Goal: Task Accomplishment & Management: Manage account settings

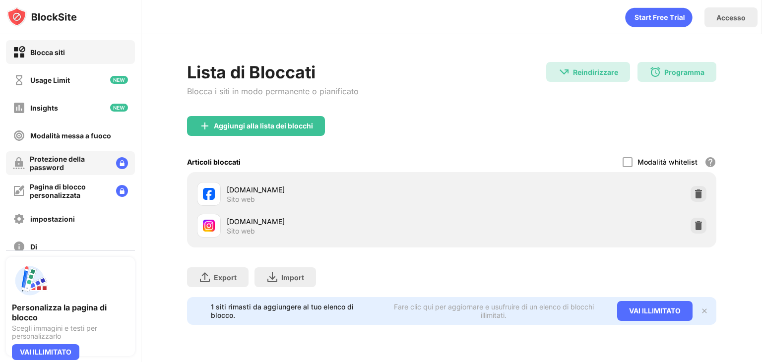
click at [101, 160] on div "Protezione della password" at bounding box center [70, 163] width 129 height 24
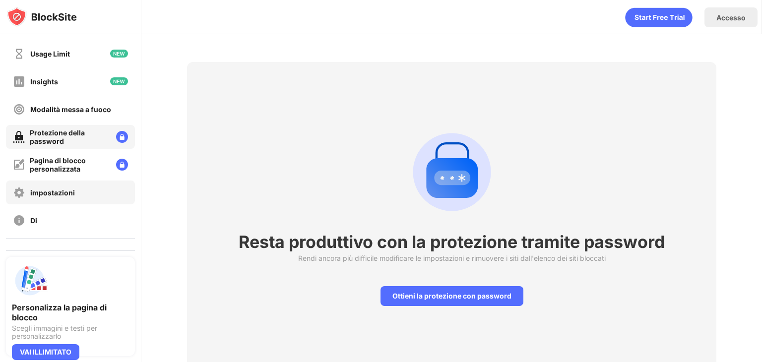
scroll to position [50, 0]
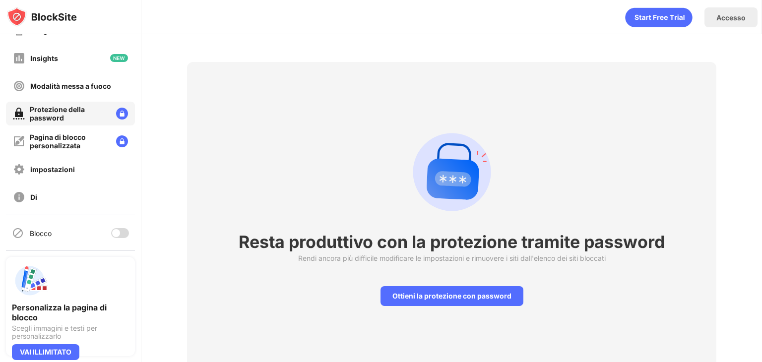
click at [118, 232] on div at bounding box center [120, 233] width 18 height 10
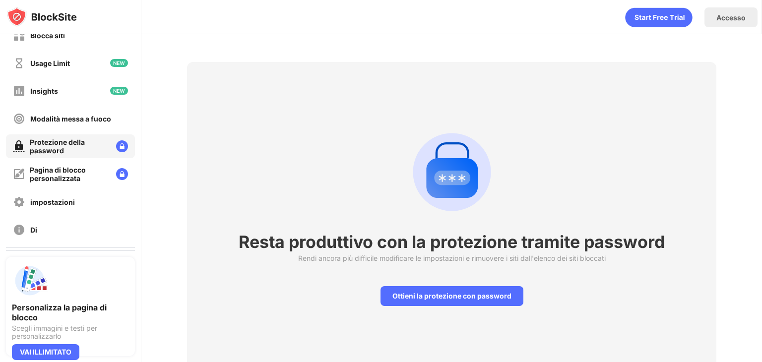
scroll to position [0, 0]
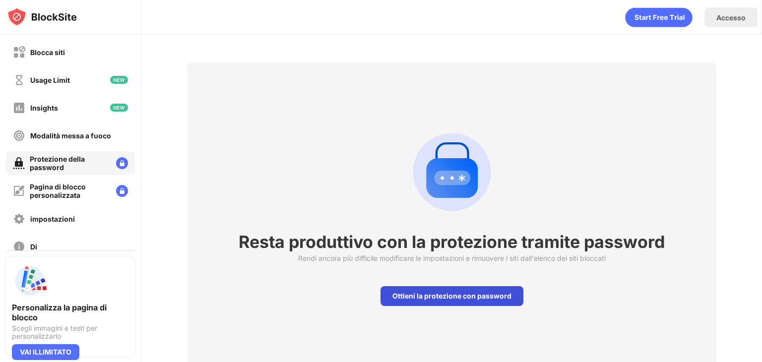
click at [397, 290] on div "Ottieni la protezione con password" at bounding box center [452, 296] width 143 height 20
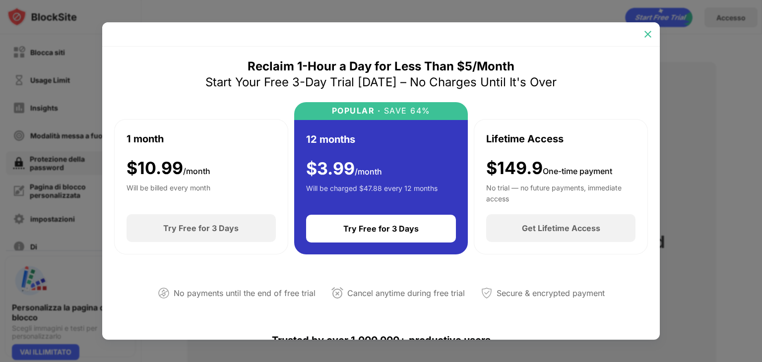
click at [646, 32] on img at bounding box center [648, 34] width 10 height 10
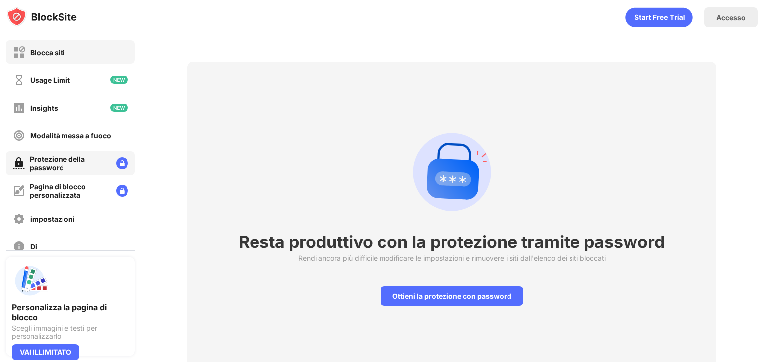
click at [46, 51] on div "Blocca siti" at bounding box center [47, 52] width 35 height 8
